Goal: Task Accomplishment & Management: Complete application form

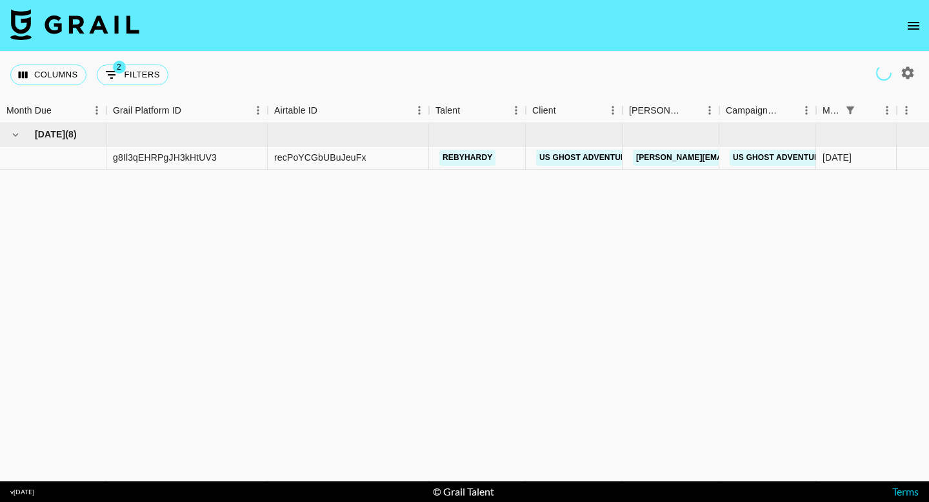
click at [912, 24] on icon "open drawer" at bounding box center [913, 25] width 15 height 15
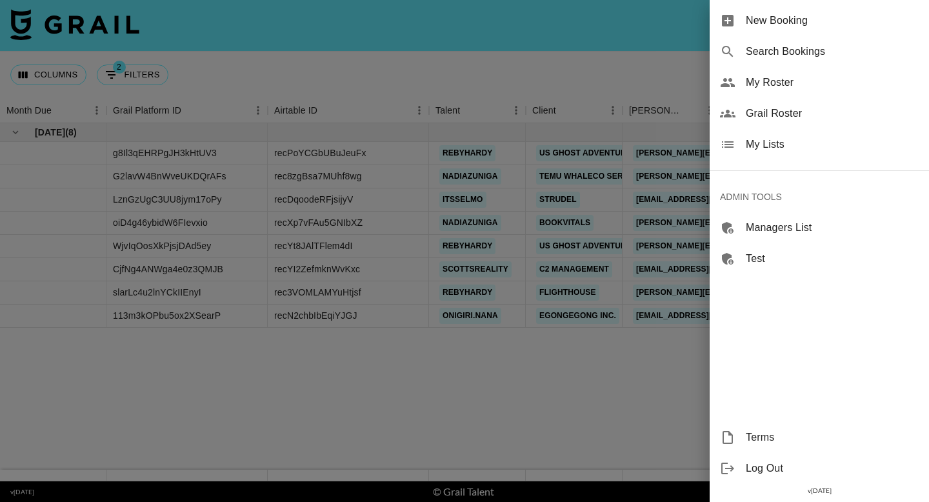
click at [830, 59] on span "Search Bookings" at bounding box center [832, 51] width 173 height 15
select select "id"
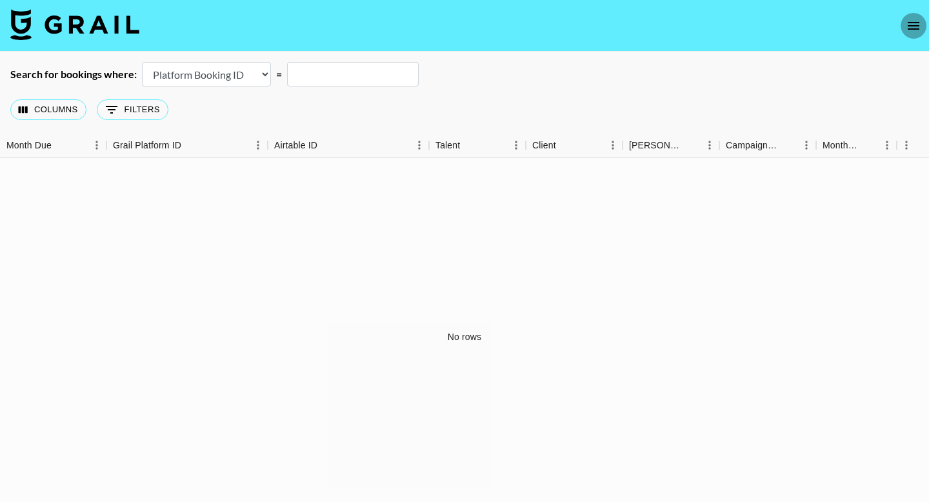
click at [905, 19] on button "open drawer" at bounding box center [914, 26] width 26 height 26
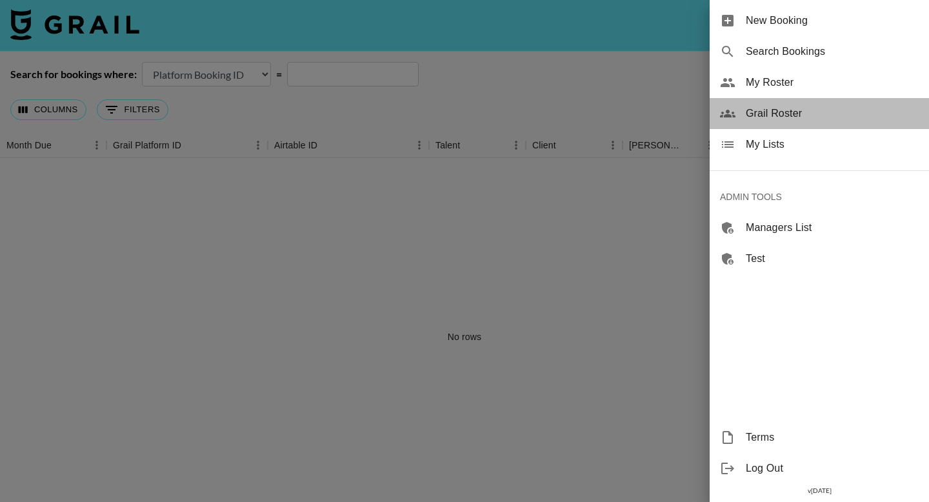
click at [800, 106] on span "Grail Roster" at bounding box center [832, 113] width 173 height 15
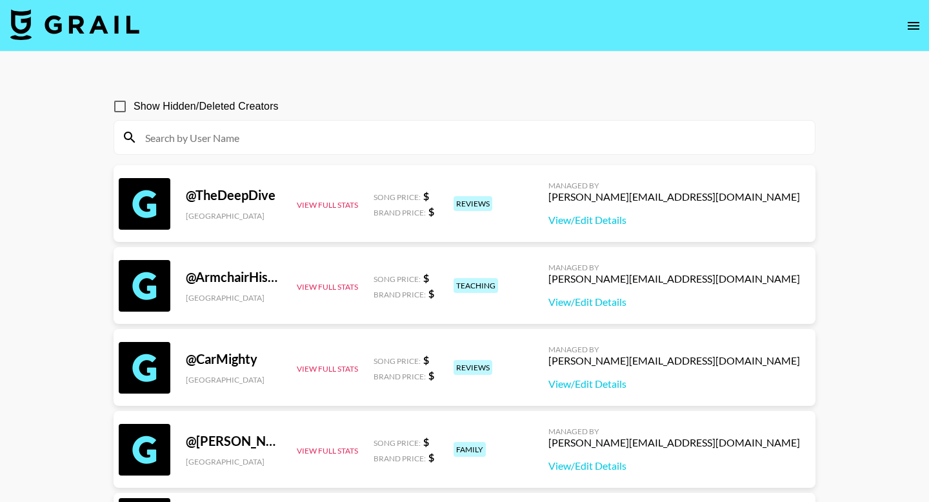
click at [250, 137] on input at bounding box center [472, 137] width 670 height 21
paste input "ellajanedea"
type input "ellajanedea"
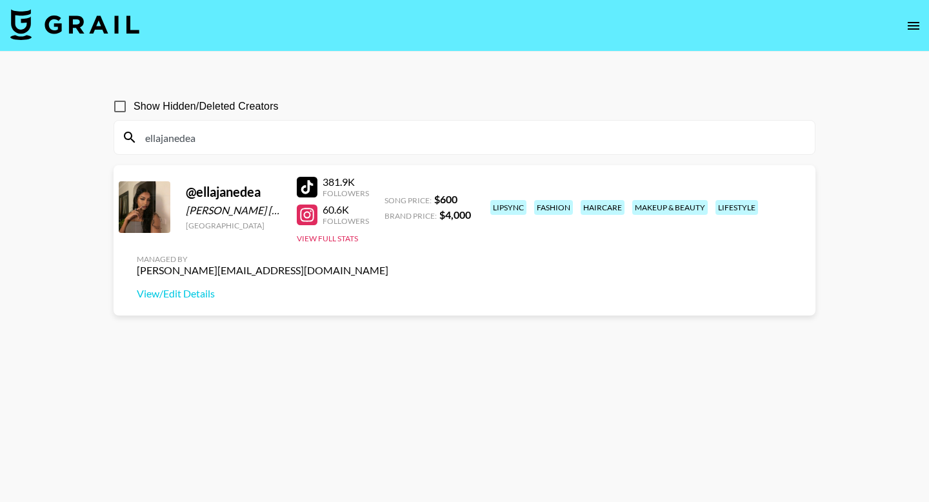
select select "id"
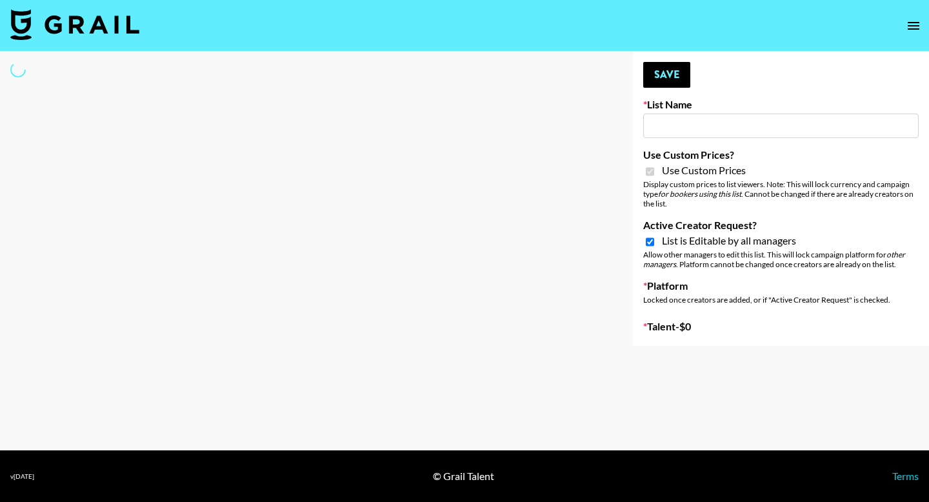
type input "Liquid Brands ([DATE])"
checkbox input "true"
select select "Brand"
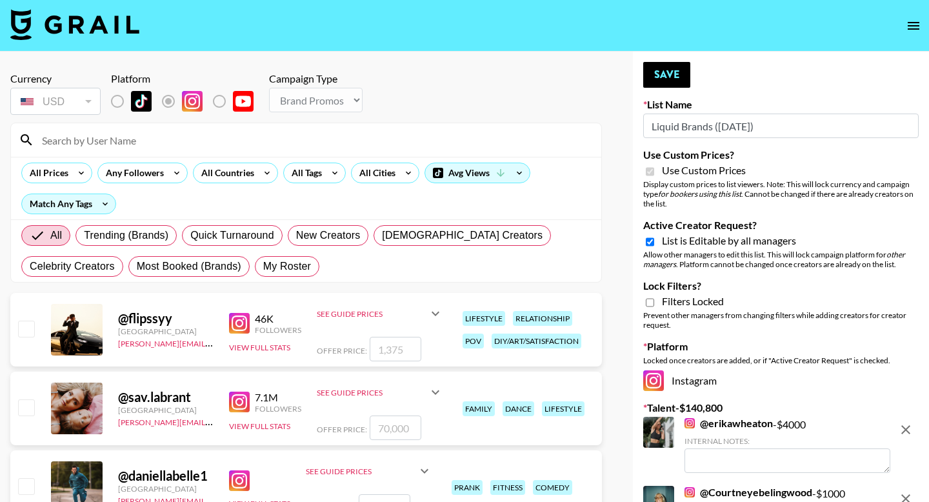
click at [141, 140] on input at bounding box center [314, 140] width 560 height 21
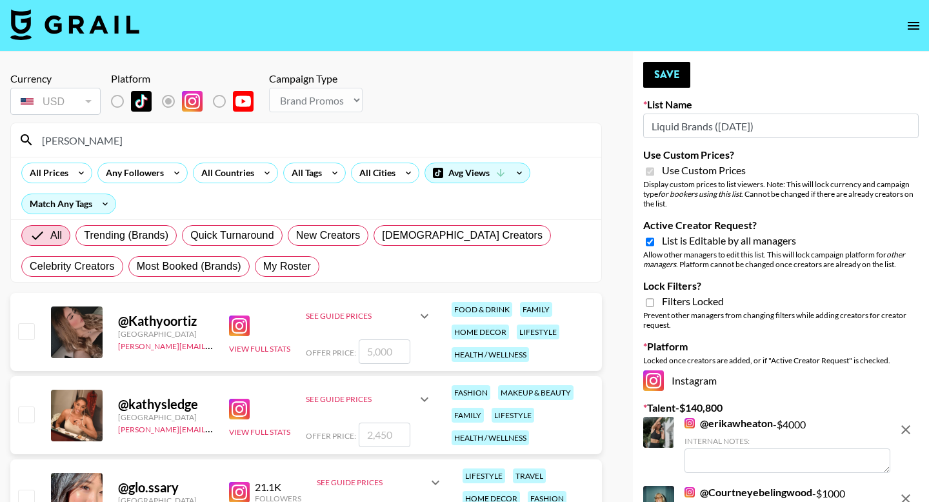
type input "[PERSON_NAME]"
click at [36, 328] on div "@ [GEOGRAPHIC_DATA] [GEOGRAPHIC_DATA] [PERSON_NAME][EMAIL_ADDRESS][DOMAIN_NAME]…" at bounding box center [306, 332] width 592 height 78
click at [25, 334] on input "checkbox" at bounding box center [25, 330] width 15 height 15
checkbox input "true"
type input "5000"
